Goal: Task Accomplishment & Management: Use online tool/utility

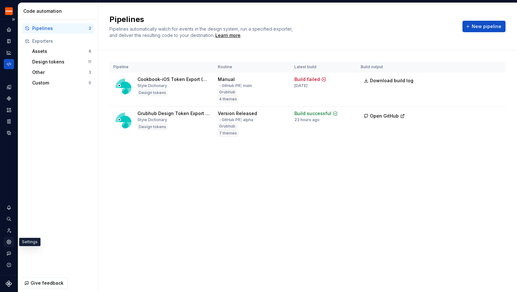
click at [10, 242] on icon "Settings" at bounding box center [9, 242] width 4 height 4
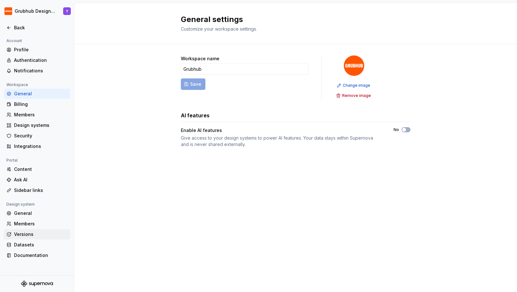
click at [34, 236] on div "Versions" at bounding box center [41, 234] width 54 height 6
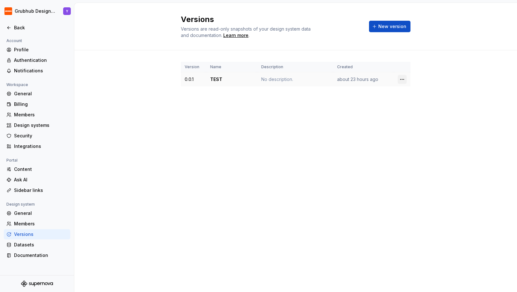
click at [401, 80] on html "Grubhub Design System Y Back Account Profile Authentication Notifications Works…" at bounding box center [258, 146] width 517 height 292
click at [406, 106] on icon at bounding box center [405, 105] width 4 height 4
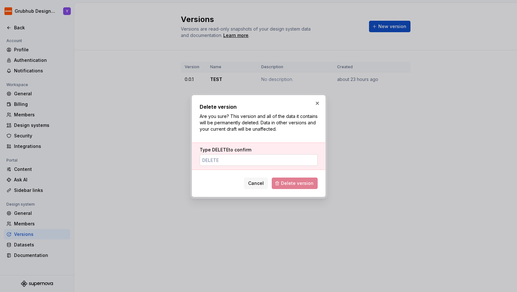
click at [261, 162] on input "Type DELETE to confirm" at bounding box center [259, 159] width 118 height 11
type input "DELETE"
click at [294, 179] on button "Delete version" at bounding box center [295, 183] width 46 height 11
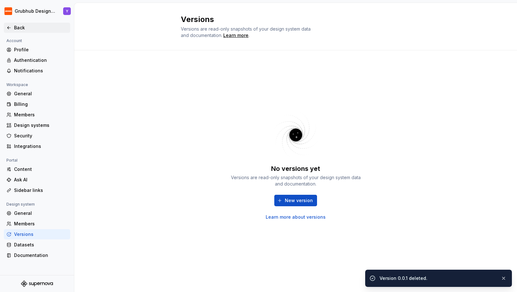
click at [13, 28] on div "Back" at bounding box center [36, 28] width 61 height 6
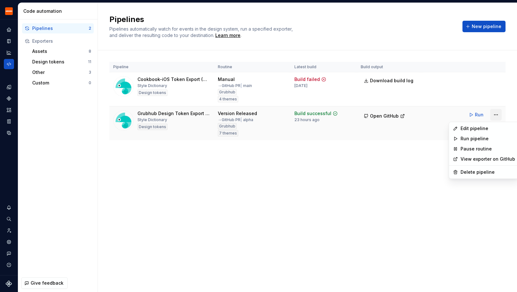
click at [496, 114] on html "Grubhub Design System Y Dataset Grubhub Code automation Pipelines 2 Exporters A…" at bounding box center [258, 146] width 517 height 292
click at [480, 126] on div "Edit pipeline" at bounding box center [488, 128] width 55 height 6
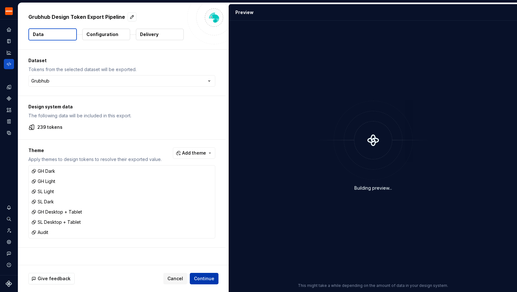
click at [215, 279] on button "Continue" at bounding box center [204, 278] width 29 height 11
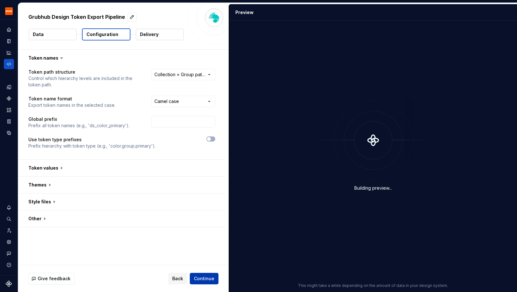
click at [215, 279] on button "Continue" at bounding box center [204, 278] width 29 height 11
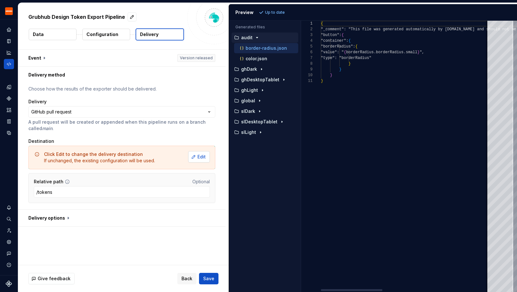
click at [204, 155] on span "Edit" at bounding box center [201, 157] width 8 height 6
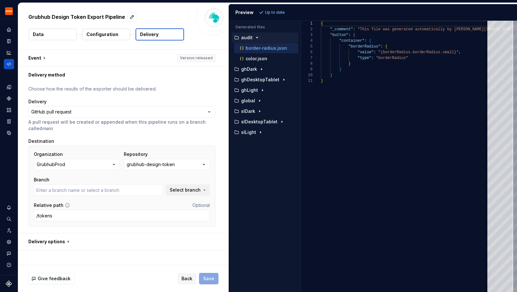
type input "al/FEPL-3814"
click at [159, 192] on input "al/FEPL-3814" at bounding box center [98, 189] width 129 height 11
click at [185, 188] on span "Select branch" at bounding box center [185, 190] width 31 height 6
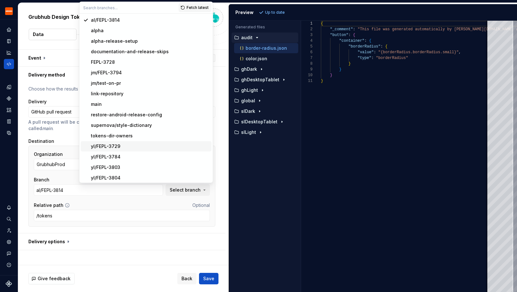
click at [225, 168] on div "**********" at bounding box center [121, 158] width 207 height 150
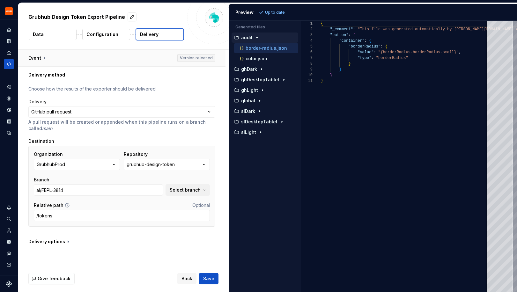
click at [170, 58] on button "button" at bounding box center [121, 58] width 207 height 17
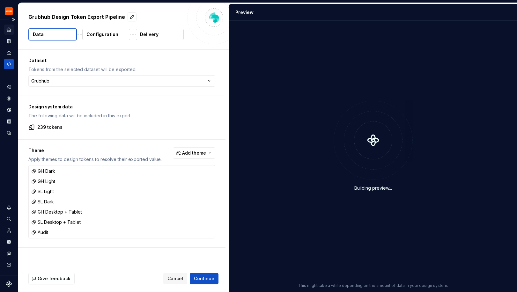
click at [8, 32] on icon "Home" at bounding box center [9, 30] width 6 height 6
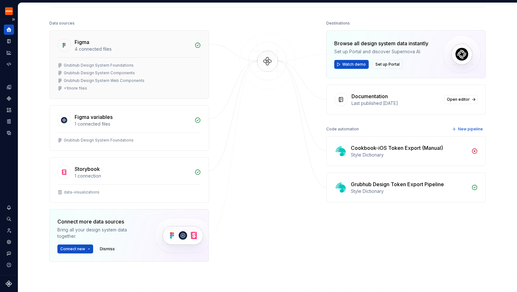
scroll to position [77, 0]
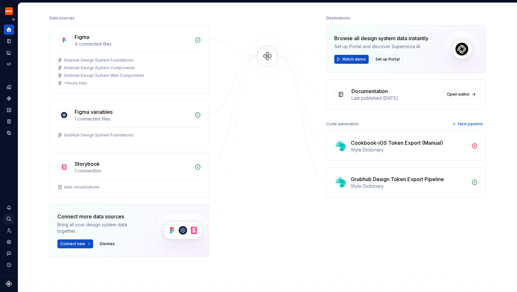
click at [11, 219] on icon "Search ⌘K" at bounding box center [9, 219] width 6 height 6
click at [7, 86] on icon "Design tokens" at bounding box center [9, 87] width 6 height 6
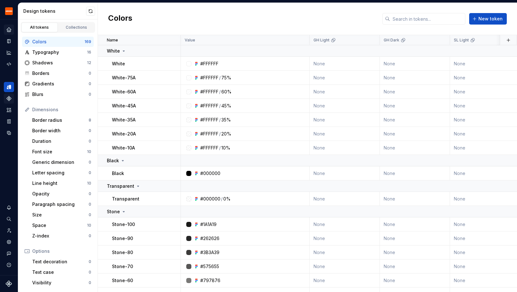
click at [7, 97] on icon "Components" at bounding box center [9, 98] width 4 height 4
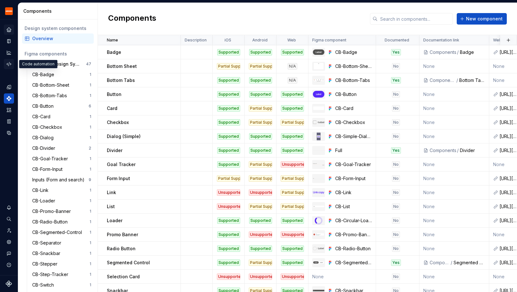
click at [8, 63] on icon "Code automation" at bounding box center [9, 64] width 6 height 6
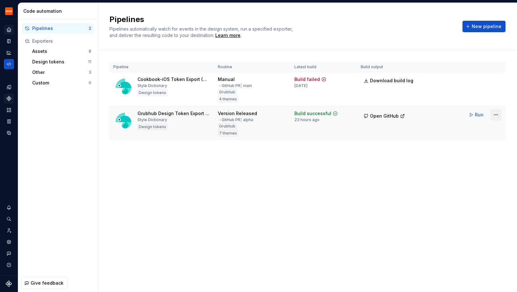
click at [498, 114] on html "Grubhub Design System Y Dataset Grubhub Code automation Pipelines 2 Exporters A…" at bounding box center [258, 146] width 517 height 292
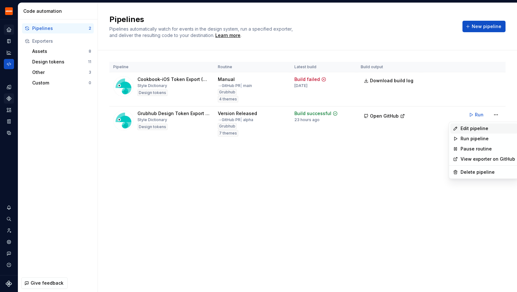
click at [473, 129] on div "Edit pipeline" at bounding box center [488, 128] width 55 height 6
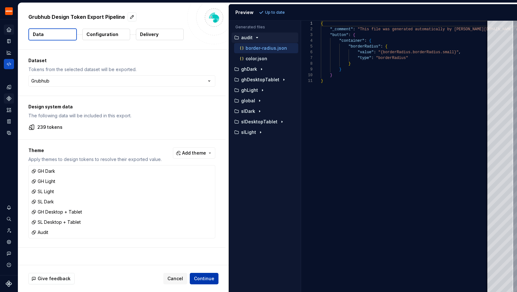
click at [204, 278] on span "Continue" at bounding box center [204, 279] width 20 height 6
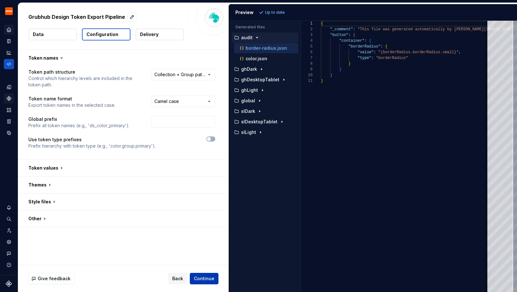
click at [212, 277] on span "Continue" at bounding box center [204, 279] width 20 height 6
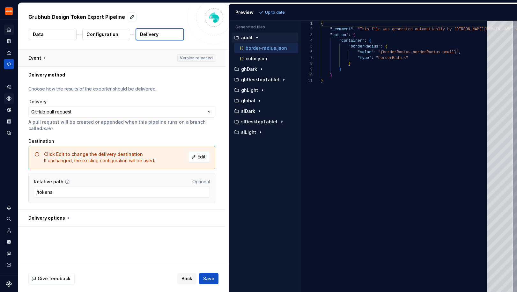
click at [192, 59] on button "button" at bounding box center [121, 58] width 207 height 17
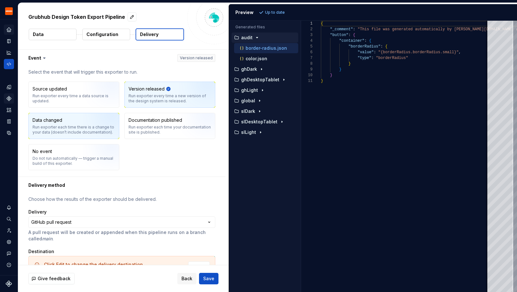
click at [68, 131] on div "Run exporter each time there is a change to your data (doesn’t include document…" at bounding box center [74, 130] width 83 height 10
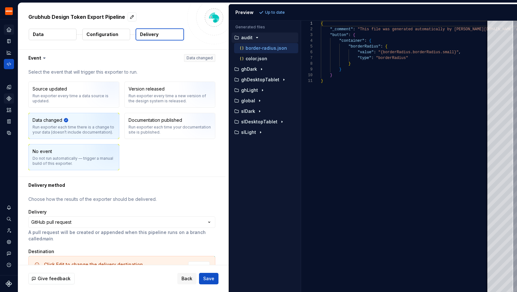
click at [96, 167] on img "button" at bounding box center [103, 159] width 41 height 43
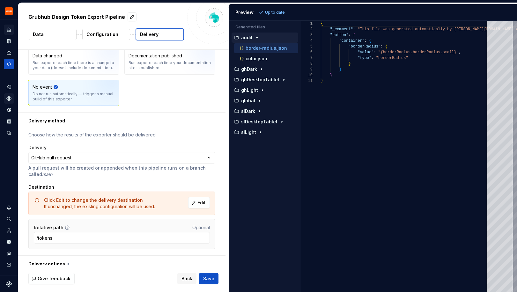
scroll to position [72, 0]
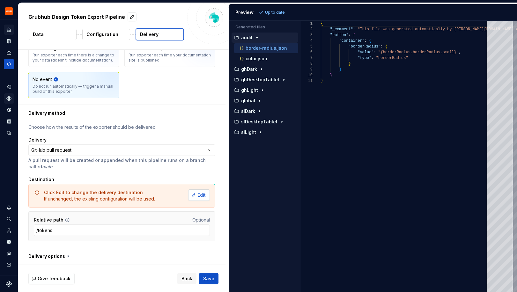
click at [200, 194] on button "Edit" at bounding box center [199, 195] width 22 height 11
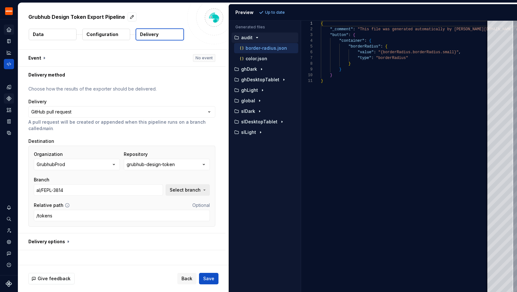
click at [184, 194] on button "Select branch" at bounding box center [188, 189] width 44 height 11
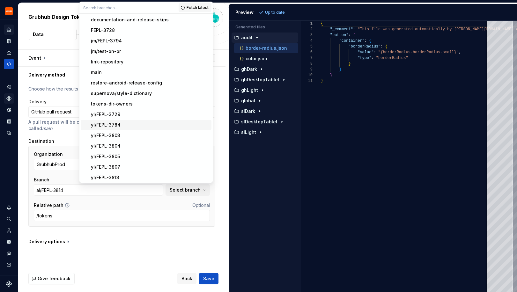
scroll to position [38, 0]
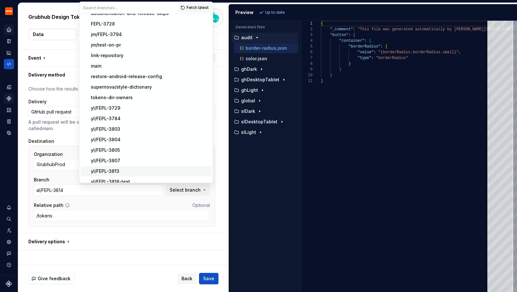
click at [130, 172] on div "yl/FEPL-3813" at bounding box center [150, 171] width 118 height 6
type input "yl/FEPL-3813"
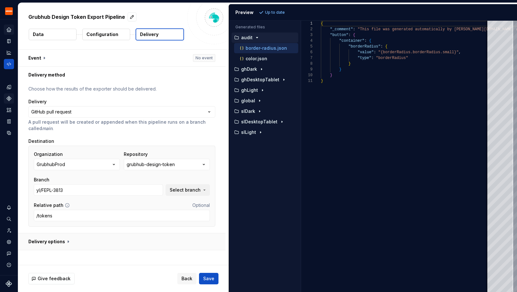
click at [51, 239] on button "button" at bounding box center [121, 242] width 207 height 17
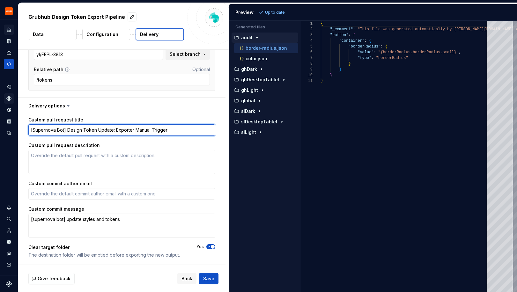
click at [62, 130] on textarea "[Supernova Bot] Design Token Update: Exporter Manual Trigger" at bounding box center [121, 129] width 187 height 11
click at [68, 130] on textarea "[Supernova Bot] Design Token Update: Exporter Manual Trigger" at bounding box center [121, 129] width 187 height 11
click at [128, 131] on textarea "[Supernova Bot] Design Token Update: Exporter Manual Trigger" at bounding box center [121, 129] width 187 height 11
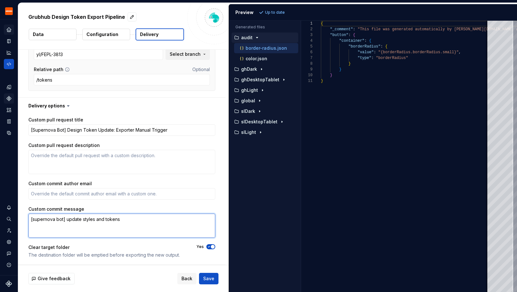
click at [67, 223] on textarea "[supernova bot] update styles and tokens" at bounding box center [121, 226] width 187 height 24
click at [64, 220] on textarea "[supernova bot] update styles and tokens" at bounding box center [121, 226] width 187 height 24
click at [78, 220] on textarea "[supernova bot] update styles and tokens" at bounding box center [121, 226] width 187 height 24
click at [75, 219] on textarea "[supernova bot] update styles and tokens" at bounding box center [121, 226] width 187 height 24
click at [79, 220] on textarea "[supernova bot] update styles and tokens" at bounding box center [121, 226] width 187 height 24
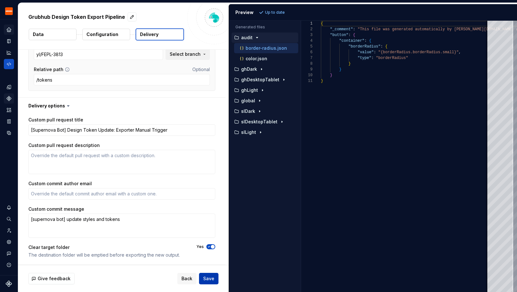
click at [213, 276] on span "Save" at bounding box center [208, 279] width 11 height 6
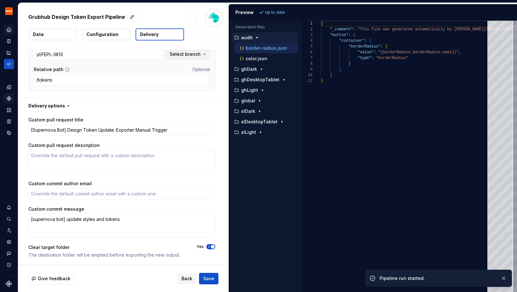
type textarea "*"
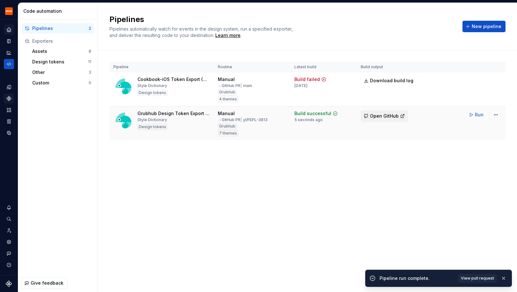
click at [373, 112] on button "Open GitHub" at bounding box center [384, 115] width 47 height 11
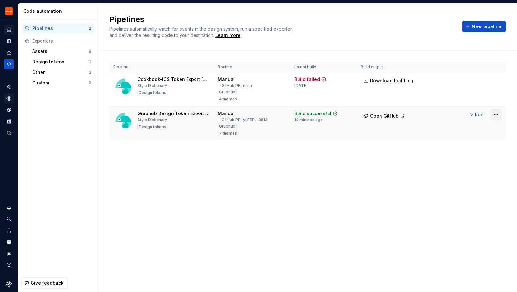
click at [496, 115] on html "Grubhub Design System Y Dataset Grubhub Code automation Pipelines 2 Exporters A…" at bounding box center [258, 146] width 517 height 292
click at [480, 130] on div "Edit pipeline" at bounding box center [488, 128] width 55 height 6
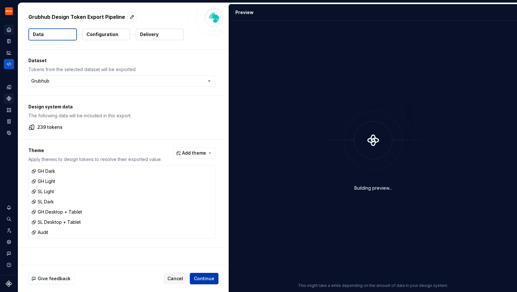
click at [205, 277] on span "Continue" at bounding box center [204, 279] width 20 height 6
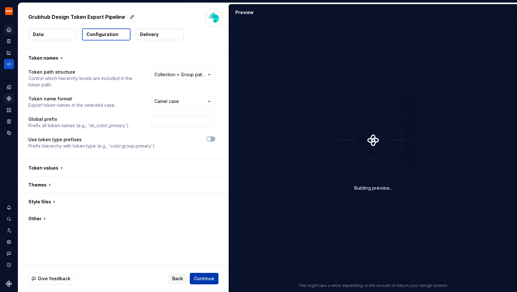
click at [205, 277] on span "Continue" at bounding box center [204, 279] width 20 height 6
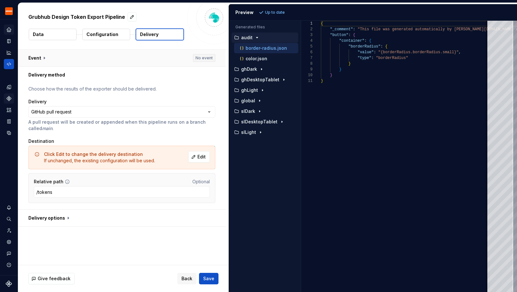
click at [179, 64] on button "button" at bounding box center [121, 58] width 207 height 17
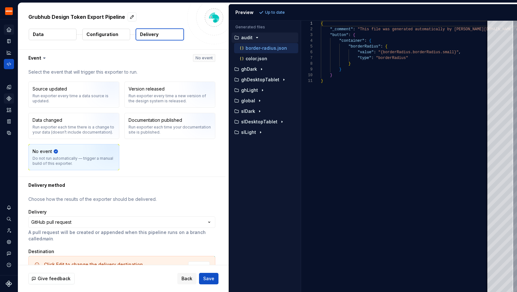
click at [59, 167] on div "No event Do not run automatically — trigger a manual build of this exporter." at bounding box center [74, 158] width 90 height 26
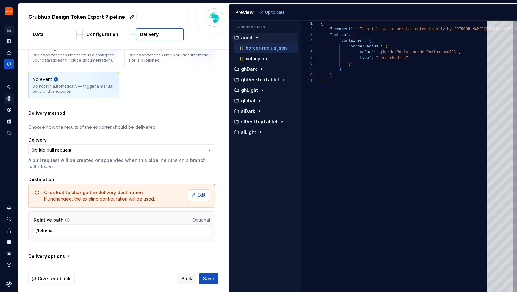
click at [205, 194] on span "Edit" at bounding box center [201, 195] width 8 height 6
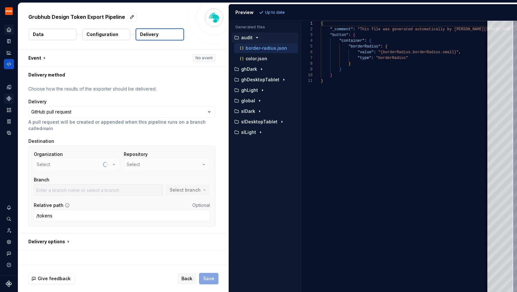
scroll to position [0, 0]
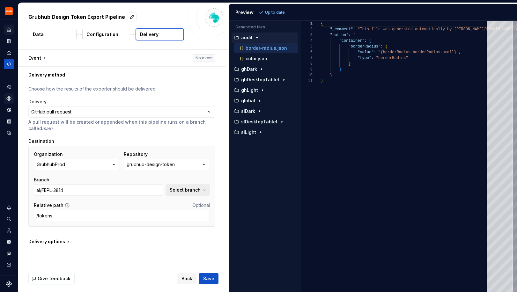
click at [196, 190] on span "Select branch" at bounding box center [185, 190] width 31 height 6
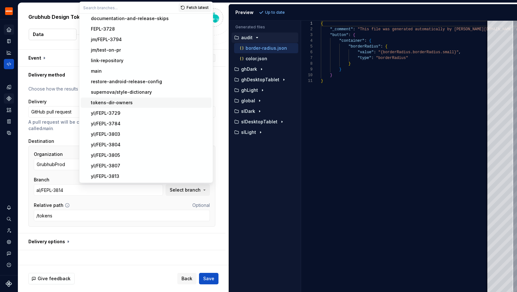
scroll to position [34, 0]
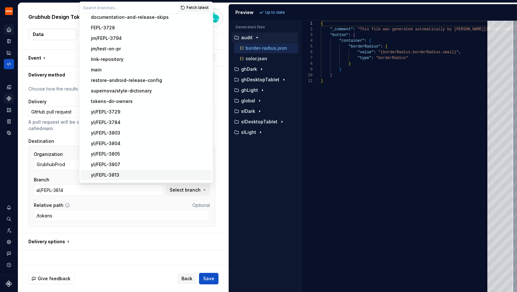
click at [153, 175] on div "yl/FEPL-3813" at bounding box center [150, 175] width 118 height 6
type input "yl/FEPL-3813"
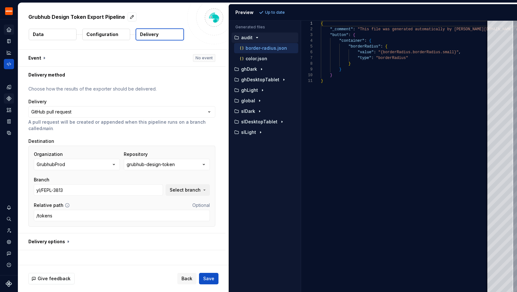
click at [205, 287] on div "Give feedback Back Save" at bounding box center [123, 278] width 211 height 27
click at [205, 273] on button "Save" at bounding box center [208, 278] width 19 height 11
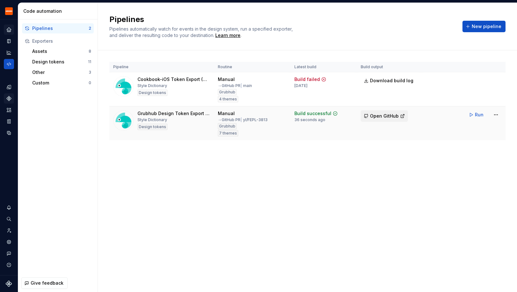
click at [385, 113] on span "Open GitHub" at bounding box center [384, 116] width 29 height 6
click at [477, 115] on span "Run" at bounding box center [479, 115] width 9 height 6
click at [377, 119] on button "Open GitHub" at bounding box center [384, 115] width 47 height 11
click at [475, 115] on span "Run" at bounding box center [479, 115] width 9 height 6
click at [372, 117] on span "Open GitHub" at bounding box center [384, 116] width 29 height 6
